Goal: Communication & Community: Share content

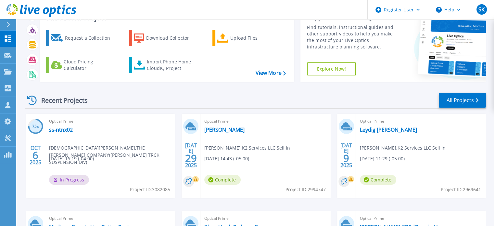
scroll to position [31, 0]
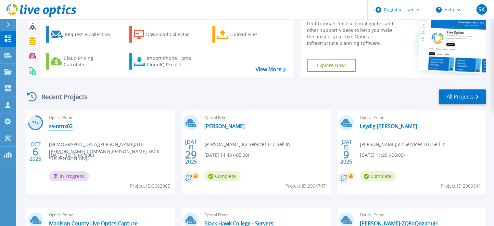
click at [63, 125] on link "ss-ntnx02" at bounding box center [61, 126] width 24 height 6
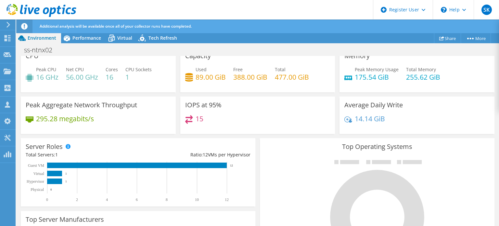
scroll to position [14, 0]
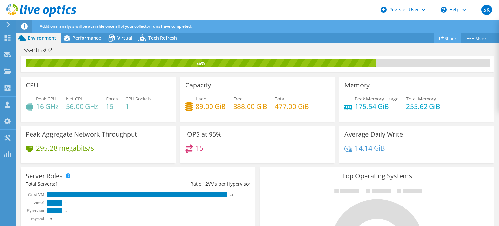
click at [451, 40] on link "Share" at bounding box center [447, 38] width 27 height 10
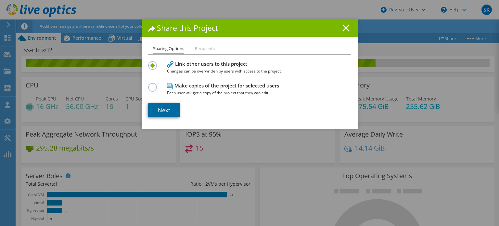
click at [162, 109] on link "Next" at bounding box center [164, 110] width 32 height 14
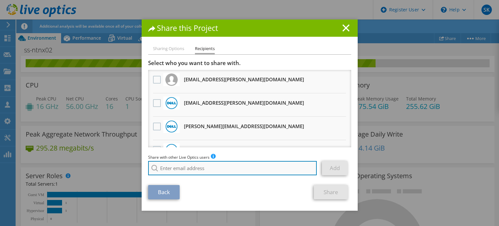
click at [189, 163] on input "search" at bounding box center [232, 168] width 169 height 14
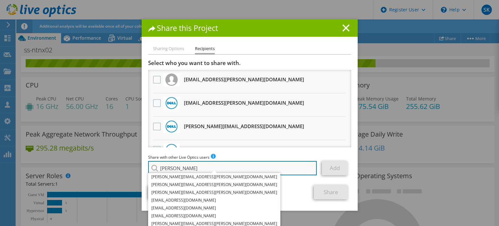
click at [189, 163] on input "[PERSON_NAME]" at bounding box center [232, 168] width 169 height 14
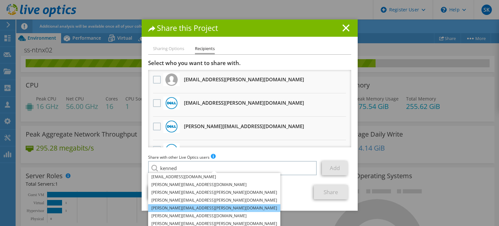
click at [183, 206] on li "[PERSON_NAME][EMAIL_ADDRESS][PERSON_NAME][DOMAIN_NAME]" at bounding box center [214, 208] width 132 height 8
type input "[PERSON_NAME][EMAIL_ADDRESS][PERSON_NAME][DOMAIN_NAME]"
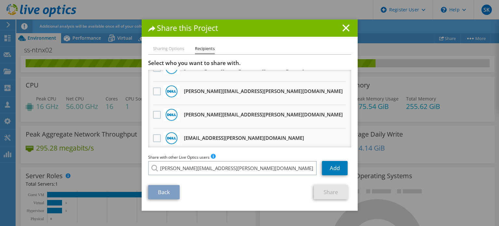
scroll to position [24, 0]
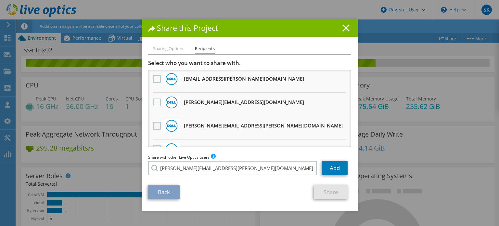
click at [155, 126] on label at bounding box center [157, 126] width 9 height 8
click at [0, 0] on input "checkbox" at bounding box center [0, 0] width 0 height 0
click at [322, 167] on link "Add" at bounding box center [335, 168] width 26 height 14
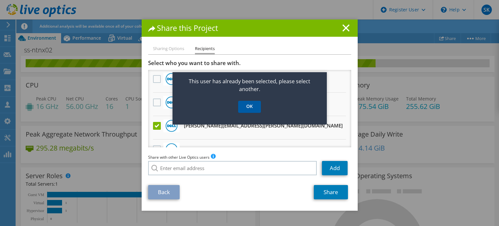
click at [252, 109] on link "OK" at bounding box center [249, 107] width 23 height 12
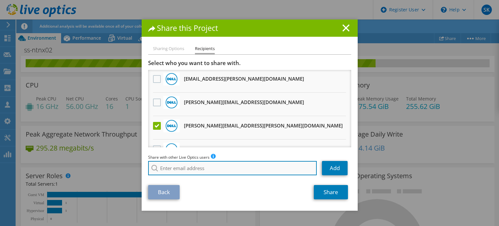
click at [205, 166] on input "search" at bounding box center [232, 168] width 169 height 14
type input "a"
type input "s"
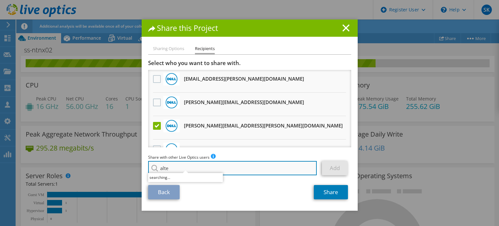
type input "alter"
drag, startPoint x: 205, startPoint y: 167, endPoint x: 144, endPoint y: 171, distance: 61.2
click at [144, 171] on div "Sharing Options Recipients Link other users to this project Changes can be over…" at bounding box center [250, 128] width 216 height 166
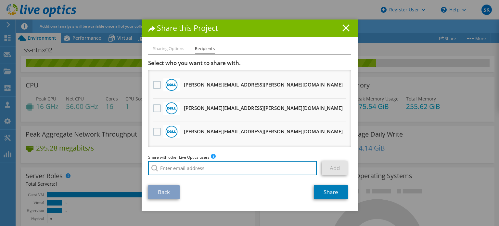
scroll to position [547, 0]
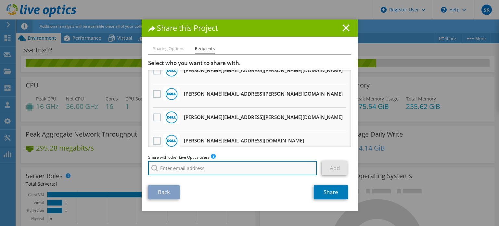
click at [184, 172] on input "search" at bounding box center [232, 168] width 169 height 14
type input "A"
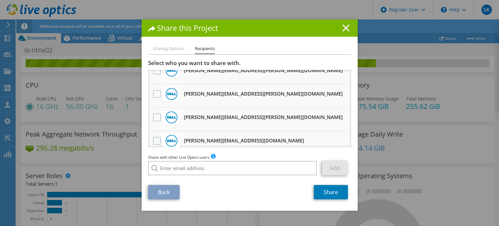
click at [343, 31] on icon at bounding box center [345, 27] width 7 height 7
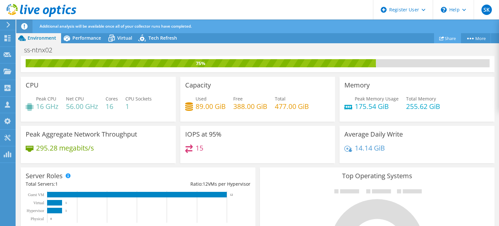
click at [448, 36] on link "Share" at bounding box center [447, 38] width 27 height 10
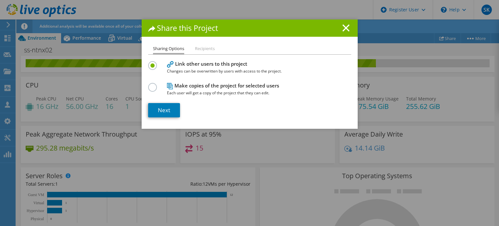
click at [335, 28] on h1 "Share this Project" at bounding box center [249, 27] width 203 height 7
click at [344, 30] on icon at bounding box center [345, 27] width 7 height 7
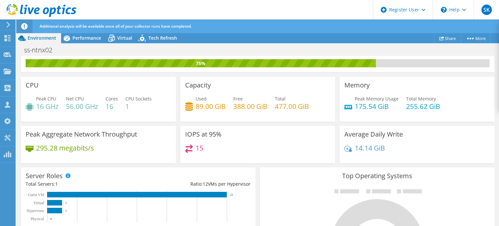
scroll to position [288, 0]
click at [84, 37] on span "Performance" at bounding box center [86, 38] width 29 height 6
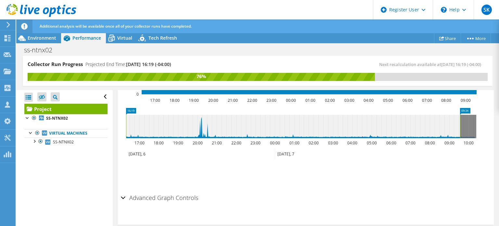
scroll to position [0, 0]
click at [45, 36] on span "Environment" at bounding box center [42, 38] width 29 height 6
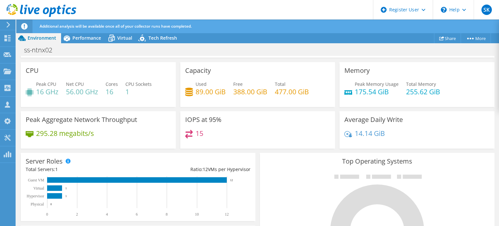
scroll to position [258, 0]
click at [87, 36] on span "Performance" at bounding box center [86, 38] width 29 height 6
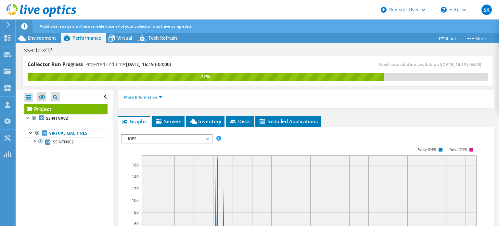
scroll to position [149, 0]
